Goal: Browse casually

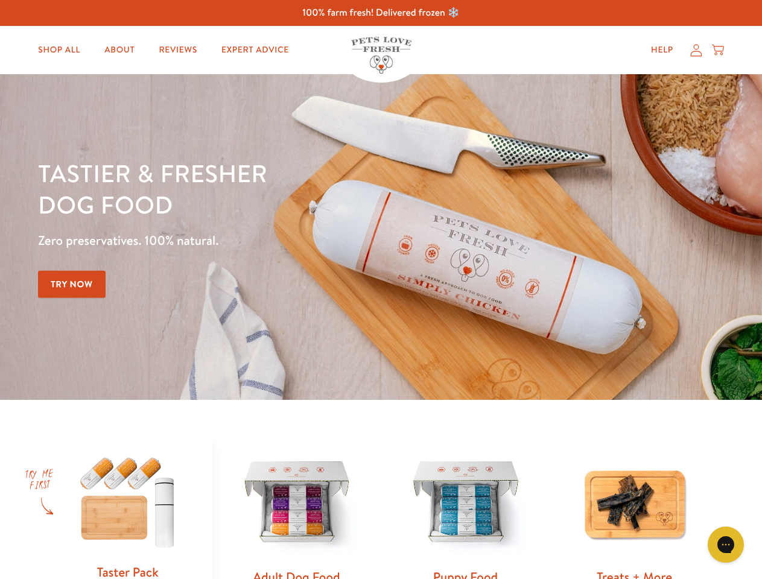
click at [381, 289] on div "Tastier & fresher dog food Zero preservatives. 100% natural. Try Now" at bounding box center [266, 236] width 457 height 159
click at [725, 545] on icon "Gorgias live chat" at bounding box center [724, 544] width 11 height 11
